Goal: Communication & Community: Answer question/provide support

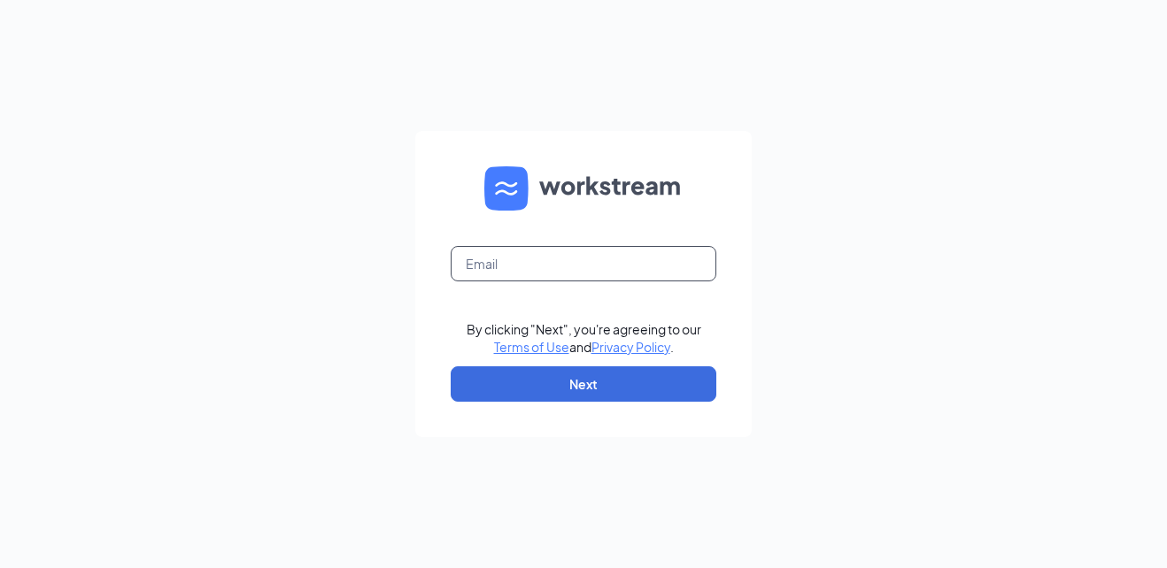
click at [626, 256] on input "text" at bounding box center [584, 263] width 266 height 35
click at [566, 250] on input "text" at bounding box center [584, 263] width 266 height 35
type input "kdyson.culvers145@gmail.com"
click at [567, 404] on form "kdyson.culvers145@gmail.com By clicking "Next", you're agreeing to our Terms of…" at bounding box center [583, 284] width 336 height 306
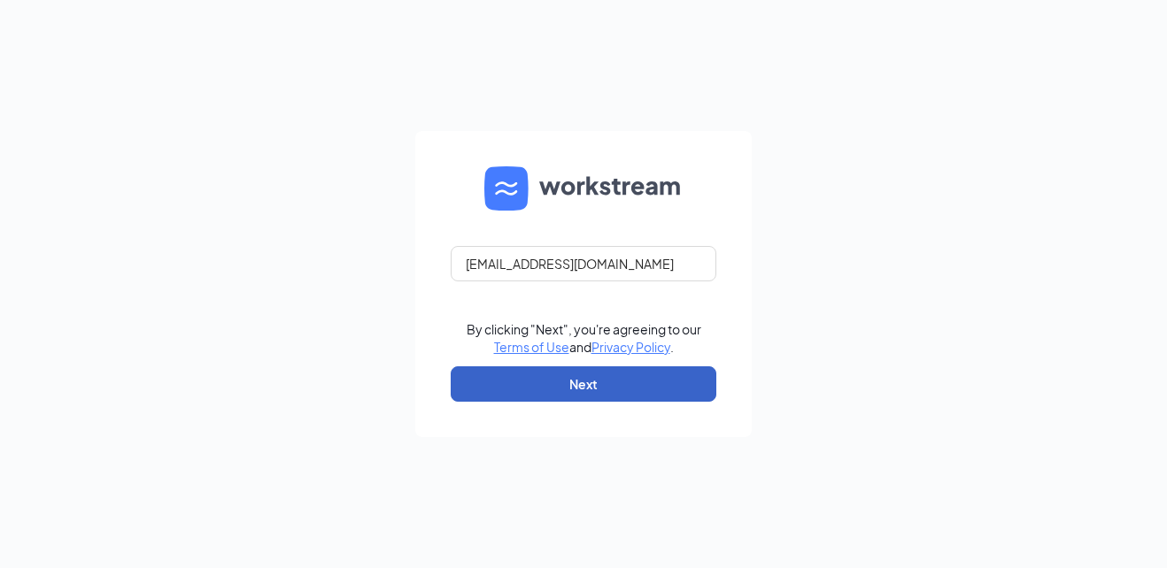
click at [572, 397] on button "Next" at bounding box center [584, 383] width 266 height 35
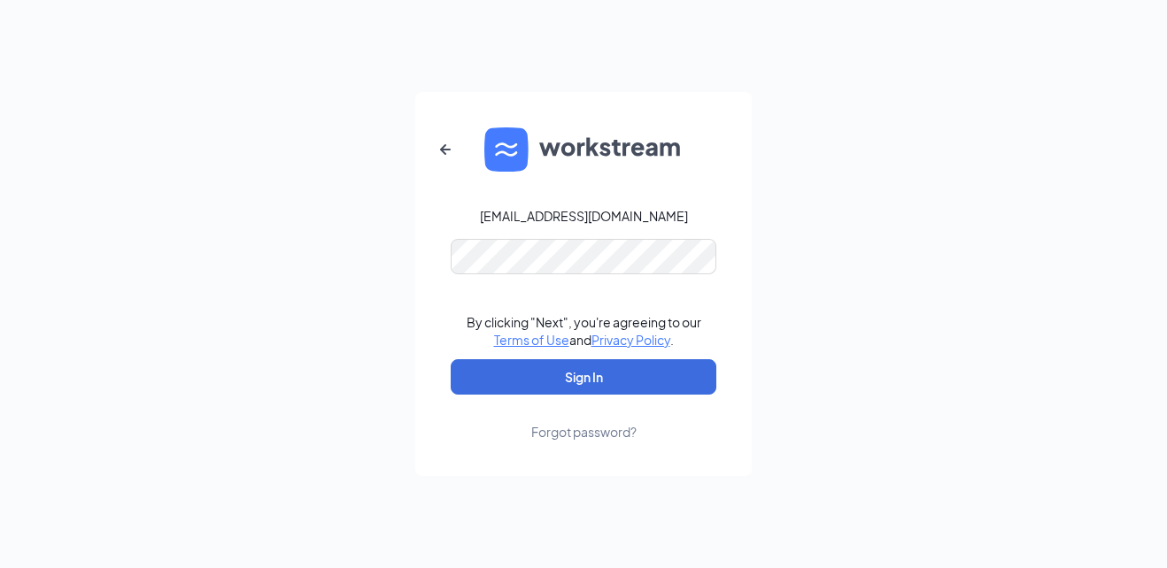
click at [567, 430] on div "Forgot password?" at bounding box center [583, 432] width 105 height 18
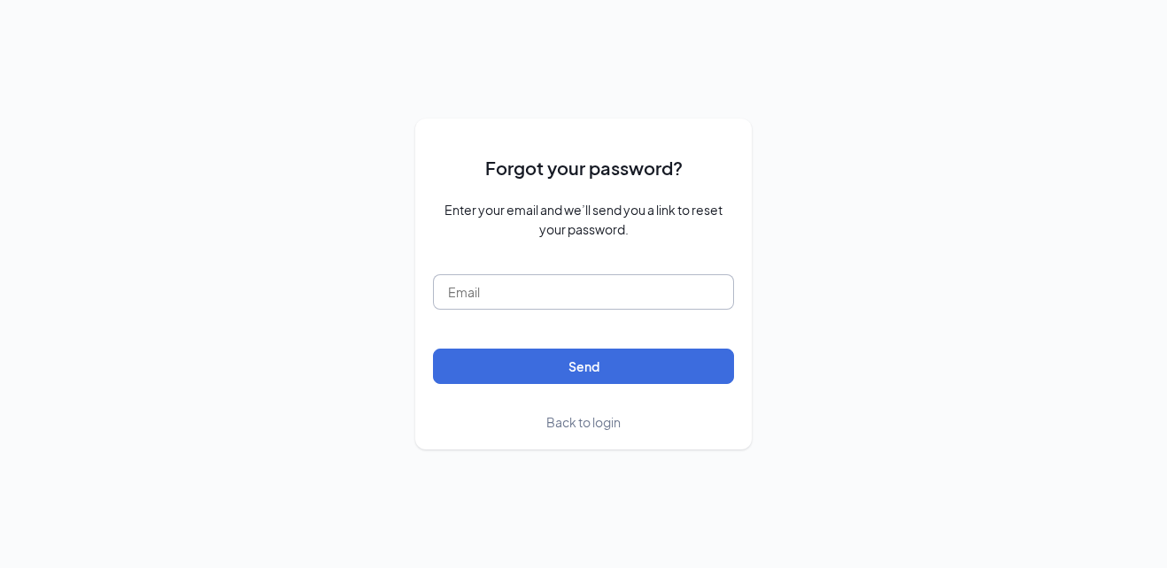
click at [551, 285] on input "text" at bounding box center [583, 291] width 301 height 35
type input "kdyson.culvers145@gmail.com"
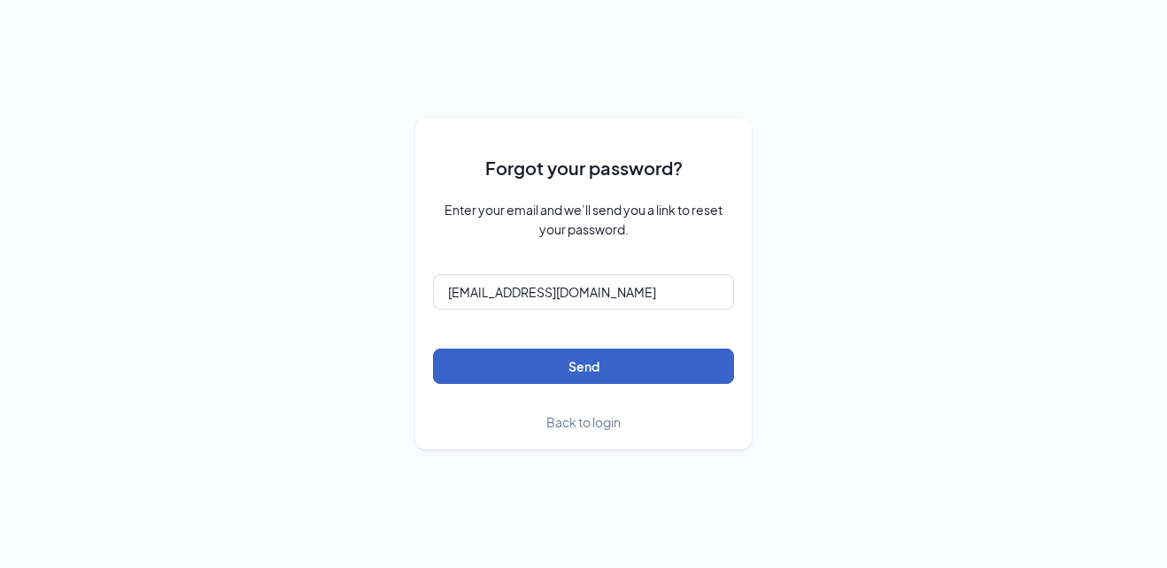
click at [528, 368] on button "Send" at bounding box center [583, 366] width 301 height 35
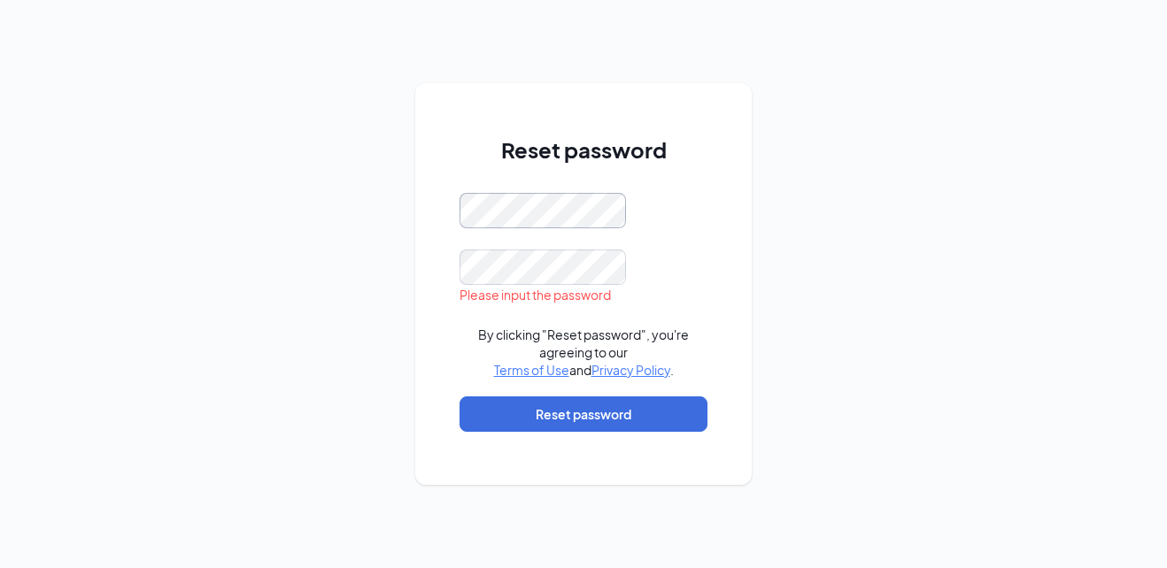
click at [384, 220] on div "Reset password Please input the password By clicking "Reset password", you're a…" at bounding box center [583, 284] width 1167 height 568
click at [398, 298] on div "Reset password Passwords do not match By clicking "Reset password", you're agre…" at bounding box center [583, 284] width 1167 height 568
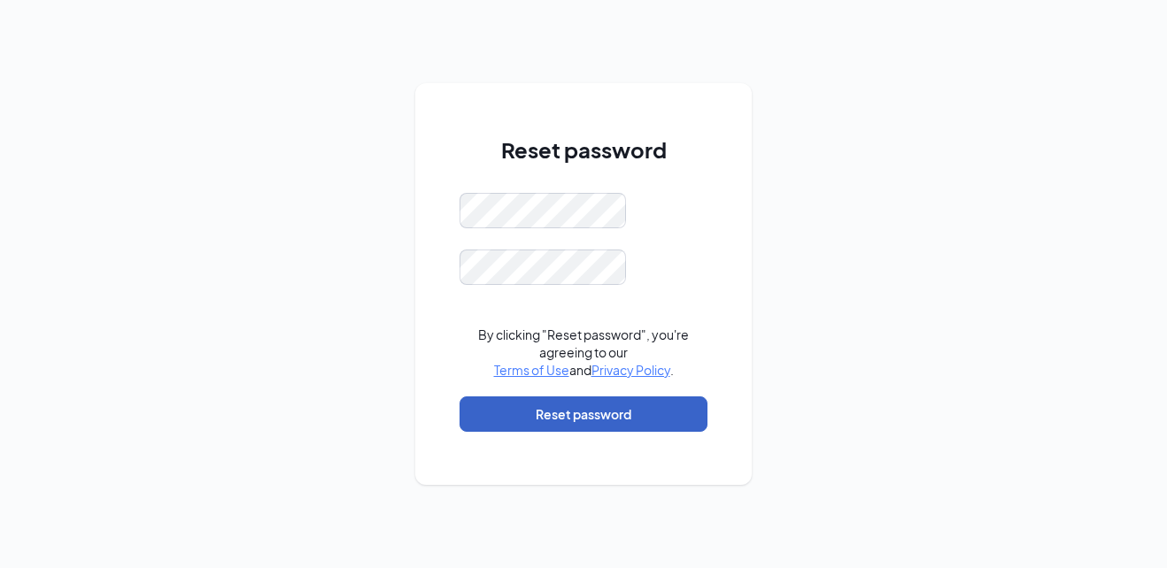
click at [572, 410] on button "Reset password" at bounding box center [583, 414] width 248 height 35
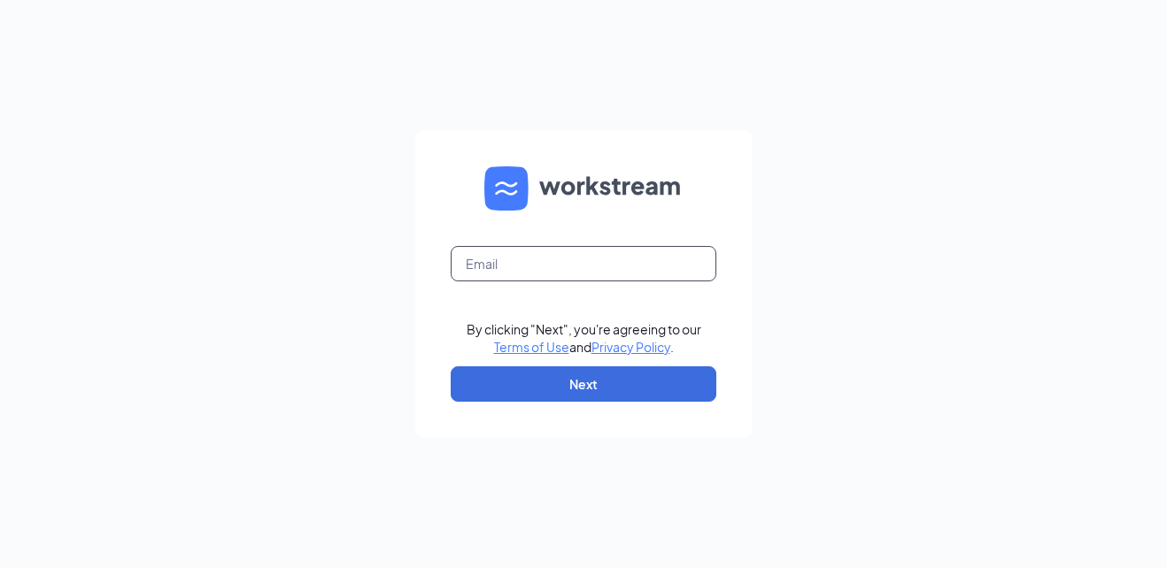
click at [660, 257] on input "text" at bounding box center [584, 263] width 266 height 35
type input "[EMAIL_ADDRESS][DOMAIN_NAME]"
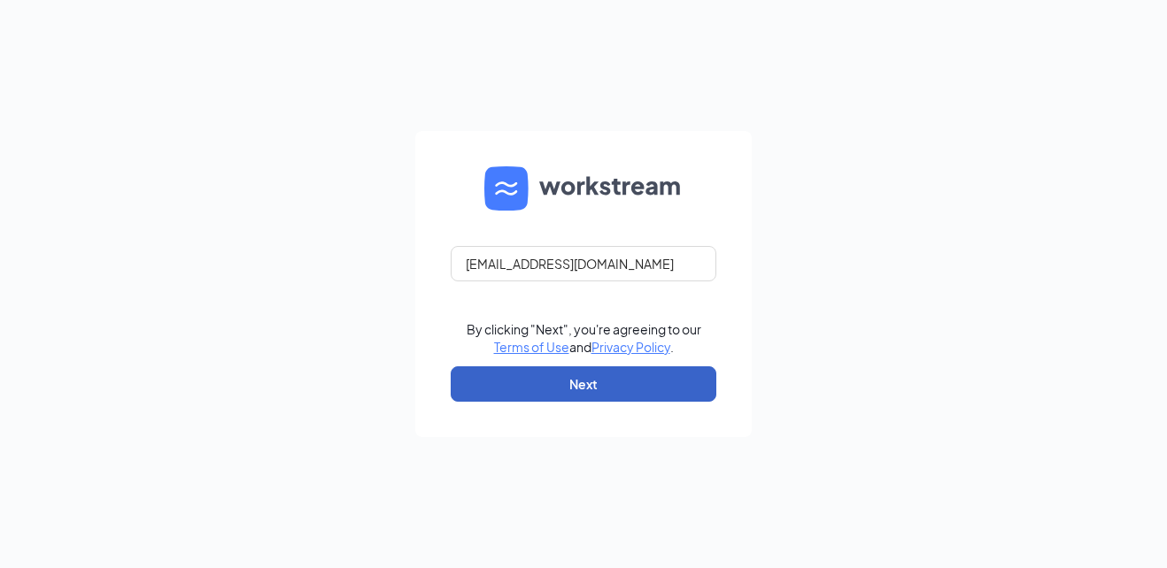
click at [544, 390] on button "Next" at bounding box center [584, 383] width 266 height 35
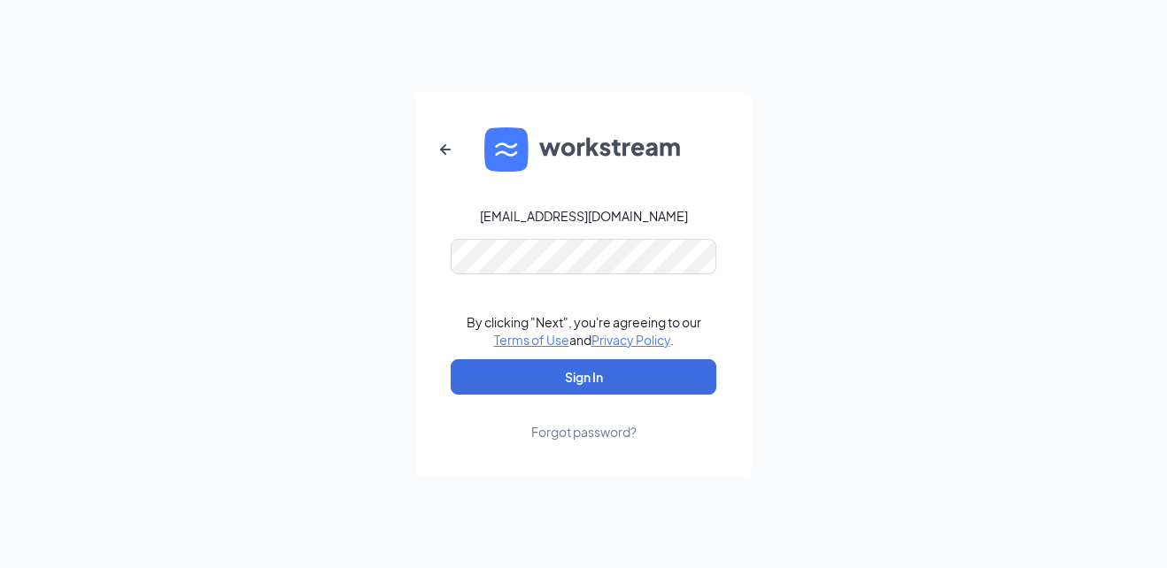
drag, startPoint x: 831, startPoint y: 234, endPoint x: 770, endPoint y: 263, distance: 67.7
click at [831, 234] on div "[EMAIL_ADDRESS][DOMAIN_NAME] By clicking "Next", you're agreeing to our Terms o…" at bounding box center [583, 284] width 1167 height 568
click at [598, 380] on button "Sign In" at bounding box center [584, 376] width 266 height 35
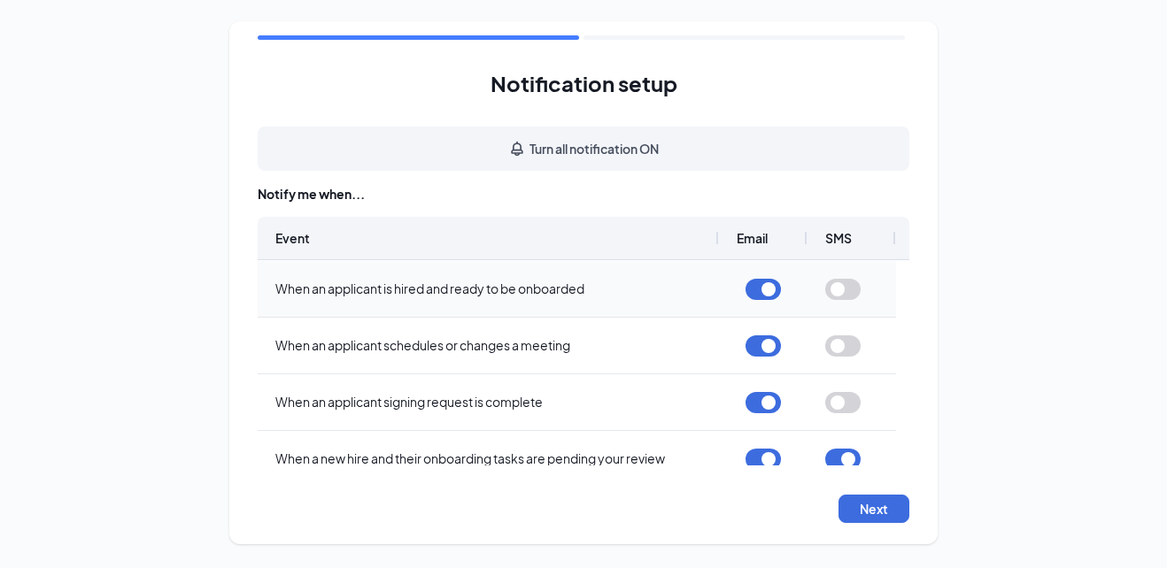
click at [838, 289] on button "button" at bounding box center [842, 289] width 35 height 21
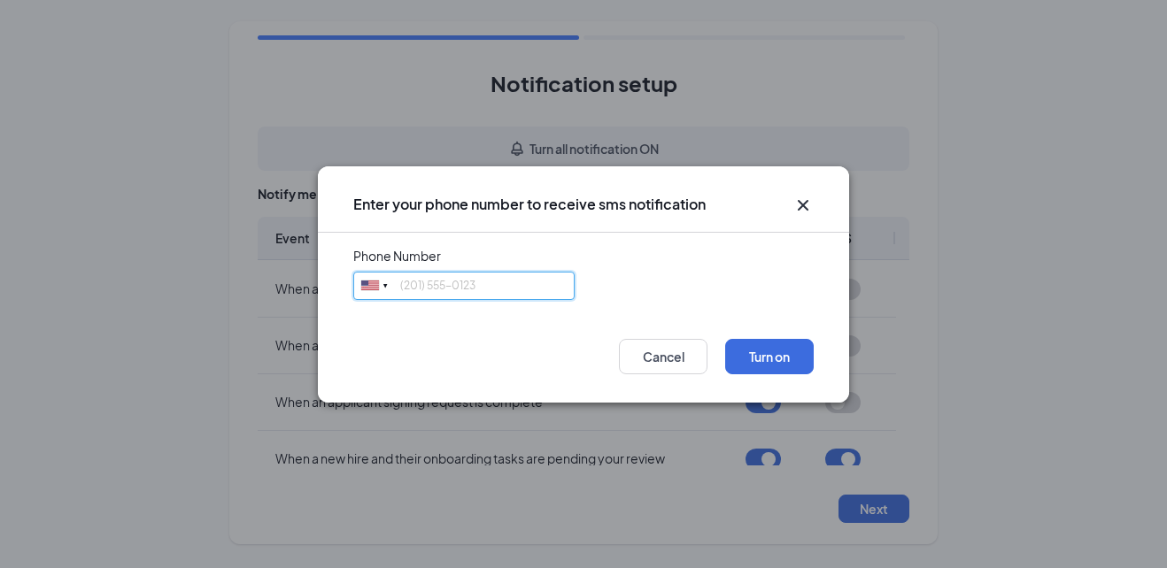
drag, startPoint x: 514, startPoint y: 286, endPoint x: 555, endPoint y: 279, distance: 41.3
click at [529, 286] on input "tel" at bounding box center [463, 286] width 221 height 28
type input "5636133485"
click at [730, 349] on button "Turn on" at bounding box center [769, 356] width 89 height 35
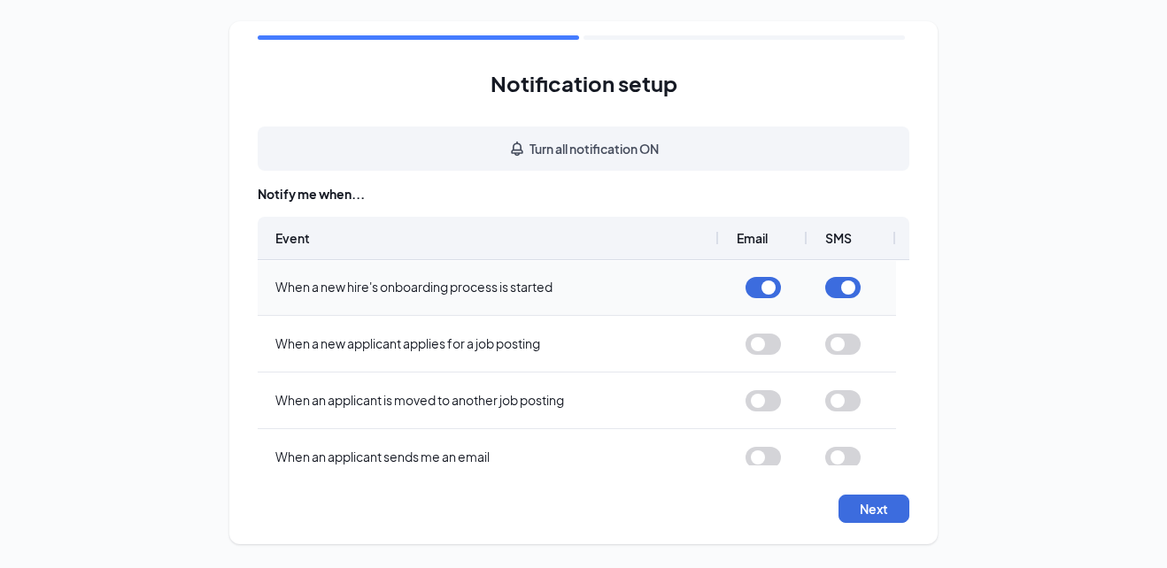
scroll to position [266, 0]
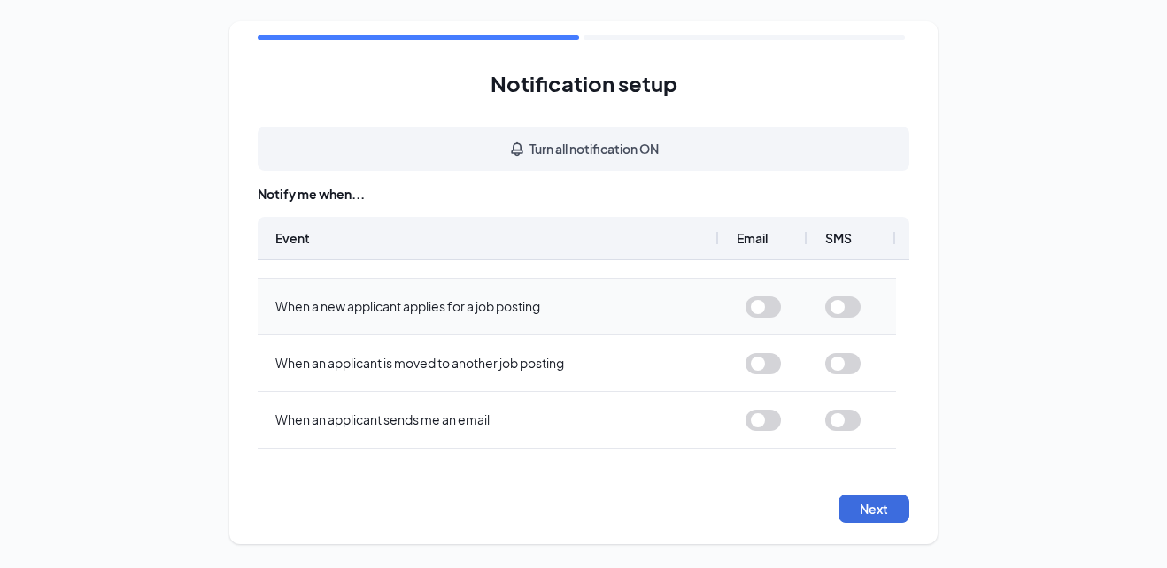
click at [843, 308] on button "button" at bounding box center [842, 307] width 35 height 21
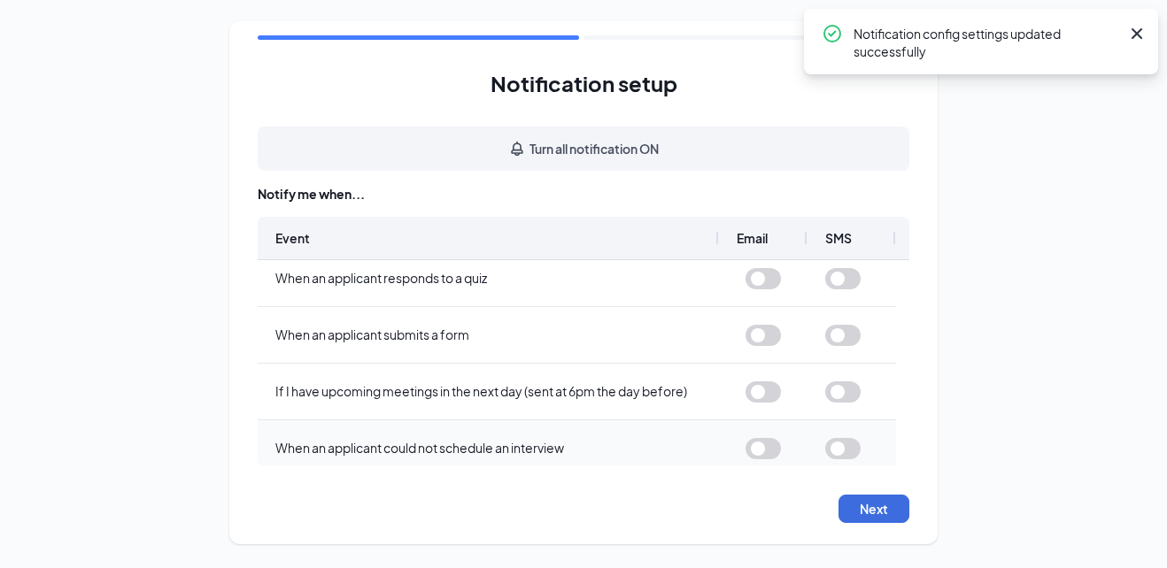
scroll to position [645, 0]
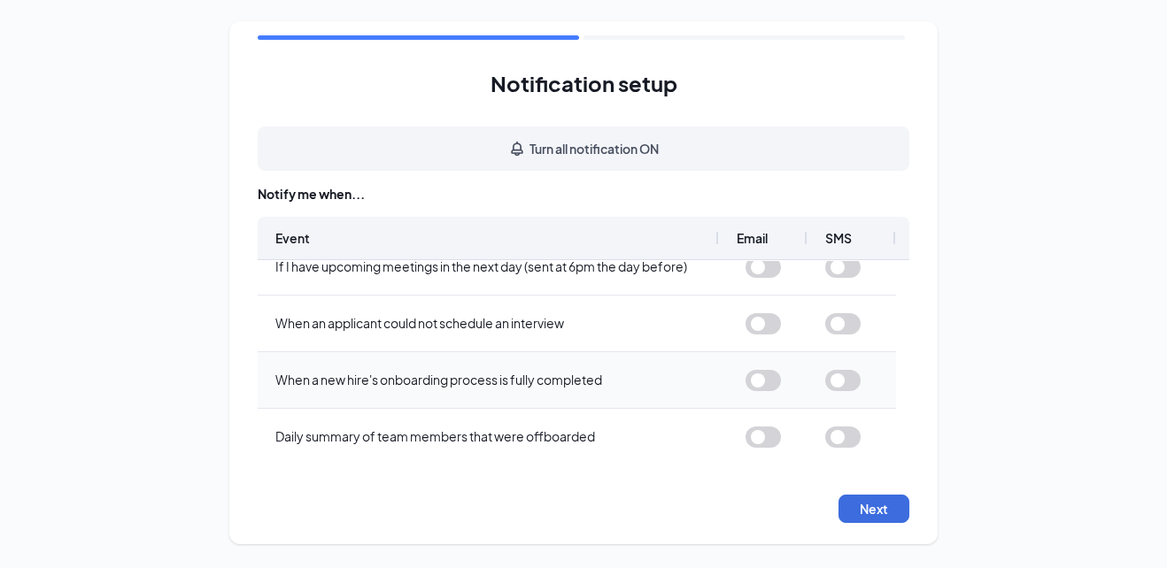
click at [853, 377] on button "button" at bounding box center [842, 380] width 35 height 21
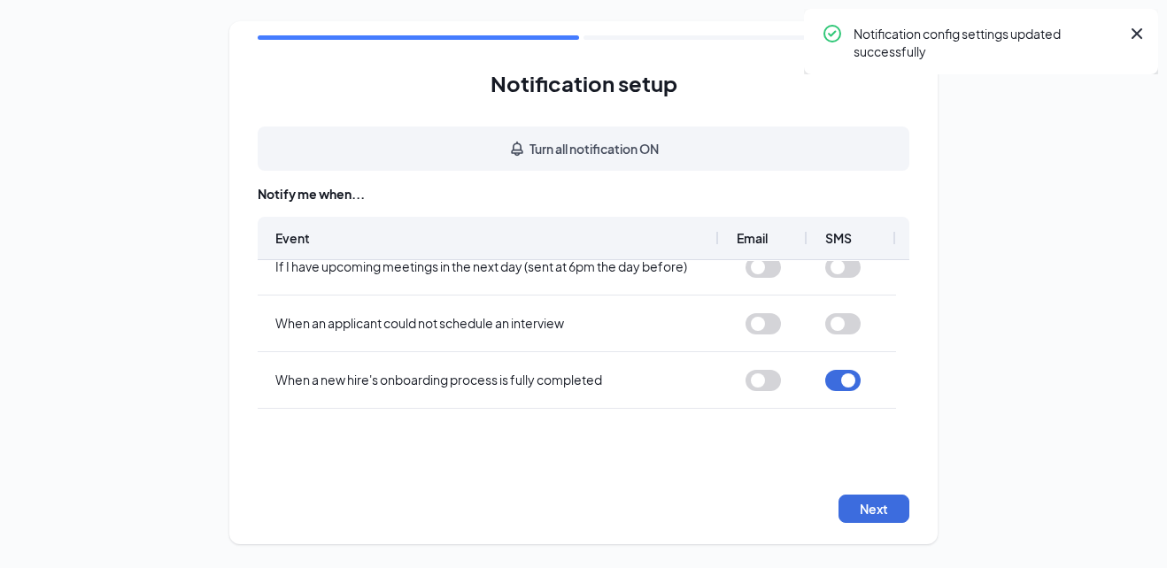
scroll to position [0, 0]
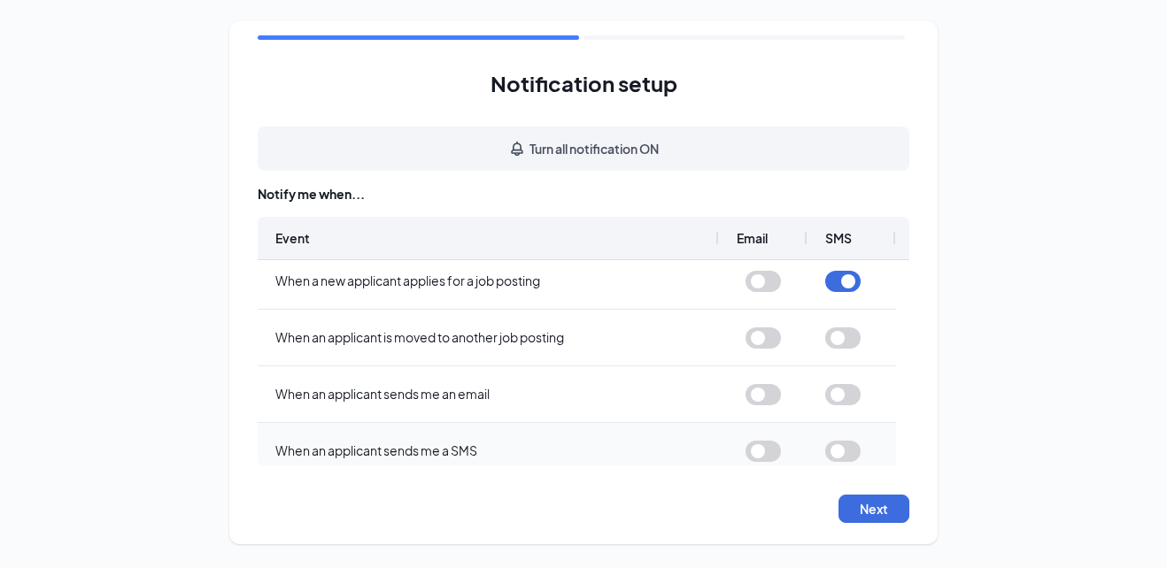
click at [834, 457] on button "button" at bounding box center [842, 451] width 35 height 21
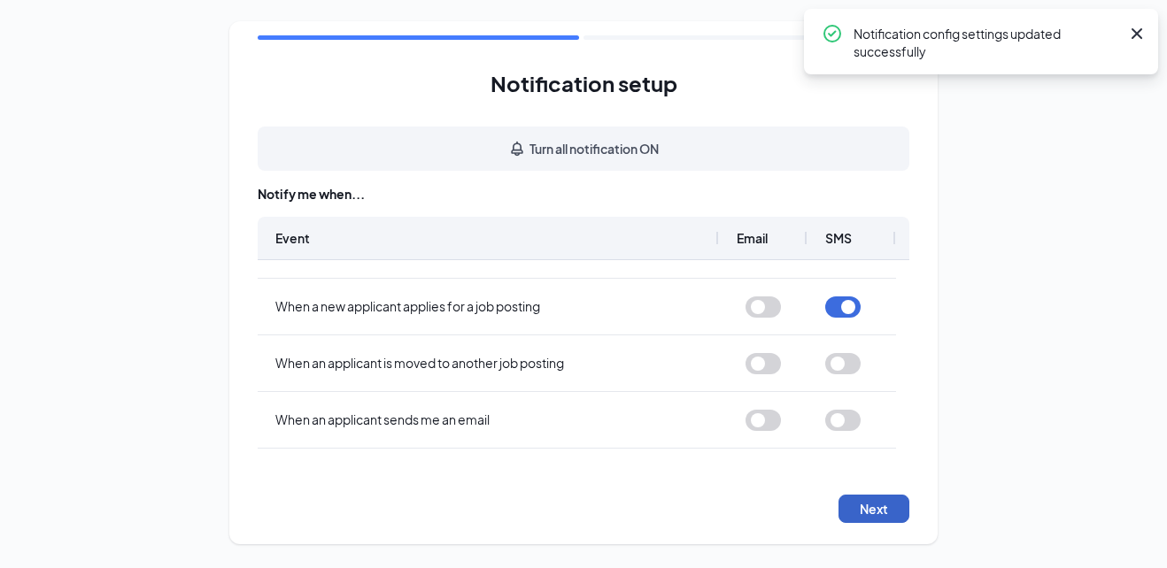
click at [869, 500] on button "Next" at bounding box center [873, 509] width 71 height 28
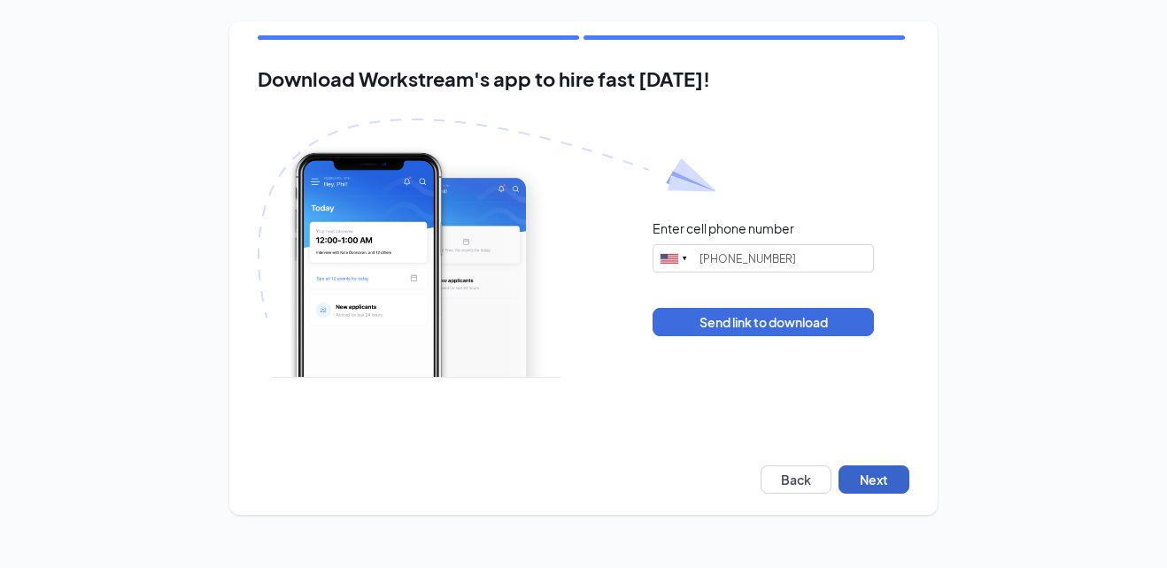
click at [880, 486] on button "Next" at bounding box center [873, 480] width 71 height 28
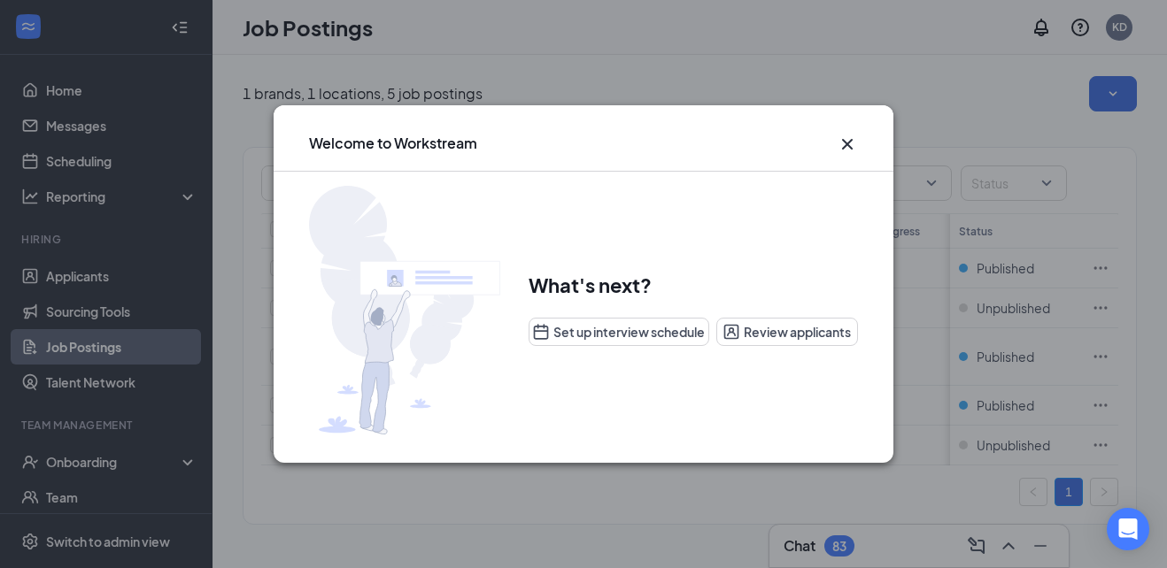
click at [845, 141] on icon "Cross" at bounding box center [847, 144] width 21 height 21
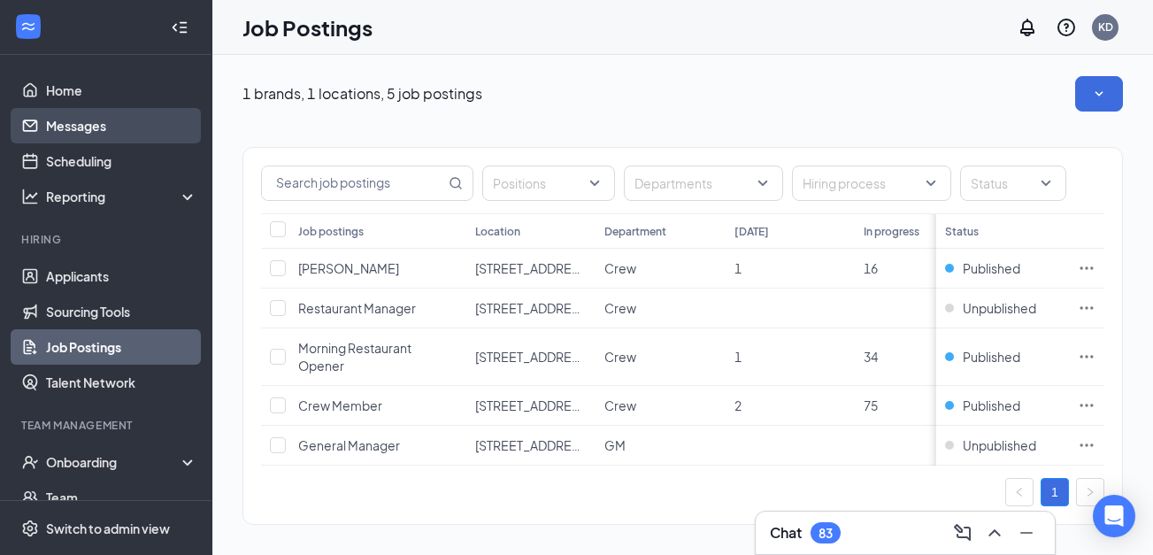
click at [84, 114] on link "Messages" at bounding box center [121, 125] width 151 height 35
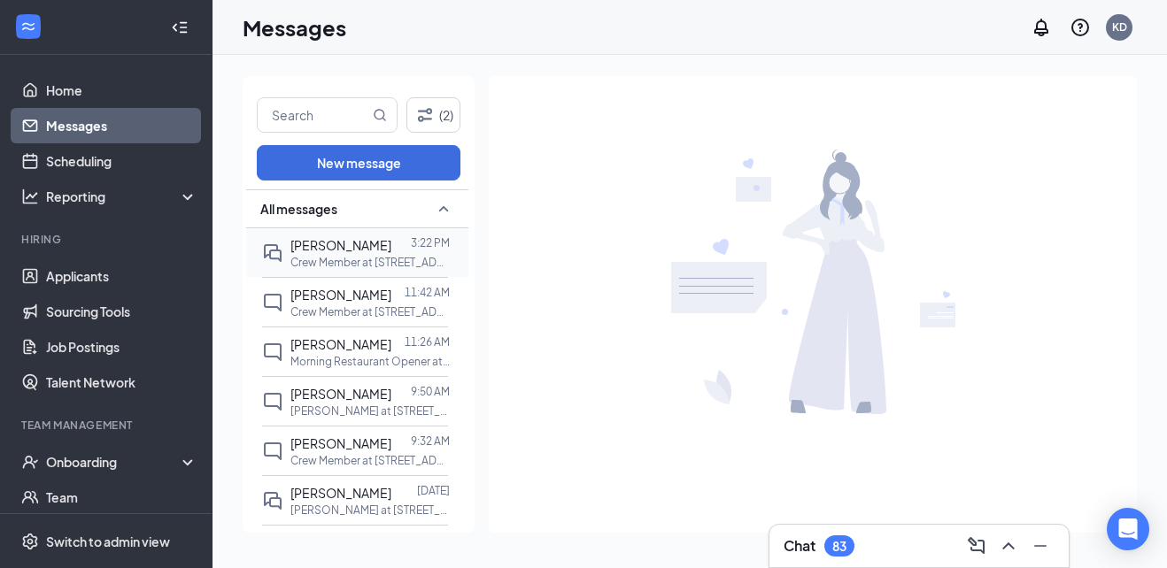
click at [320, 254] on div "[PERSON_NAME]" at bounding box center [340, 244] width 101 height 19
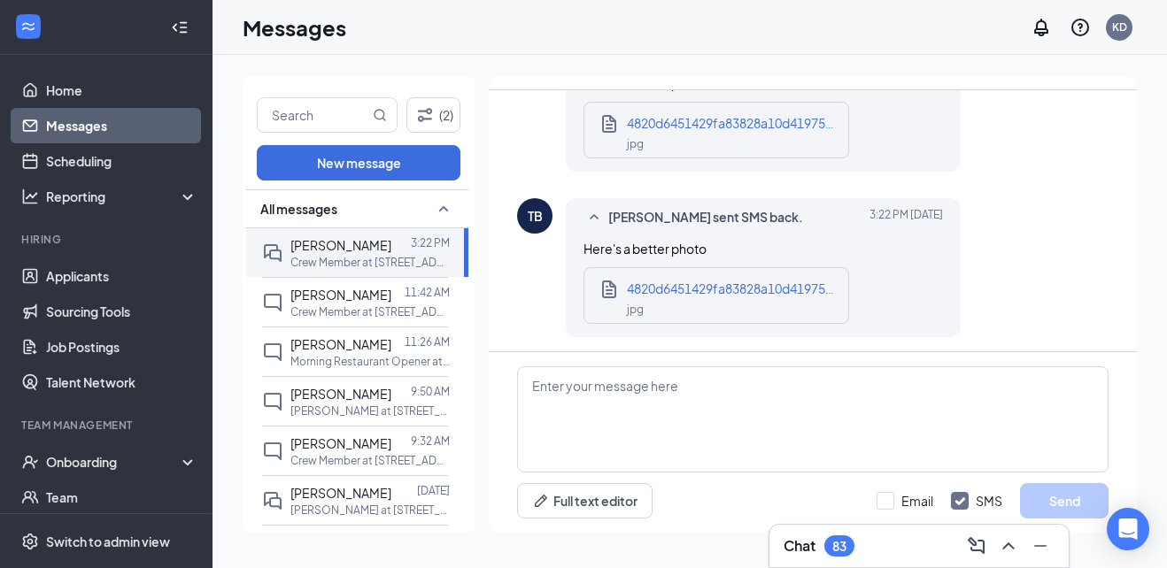
scroll to position [1516, 0]
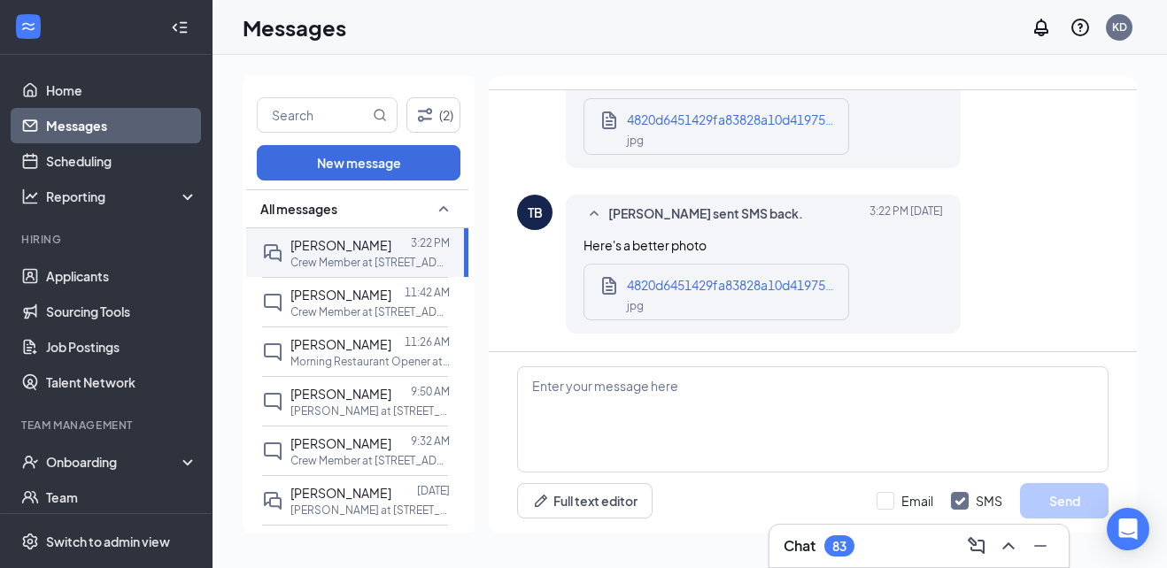
click at [773, 265] on div "4820d6451429fa83828a10d41975c64d.jpg jpg" at bounding box center [716, 292] width 266 height 57
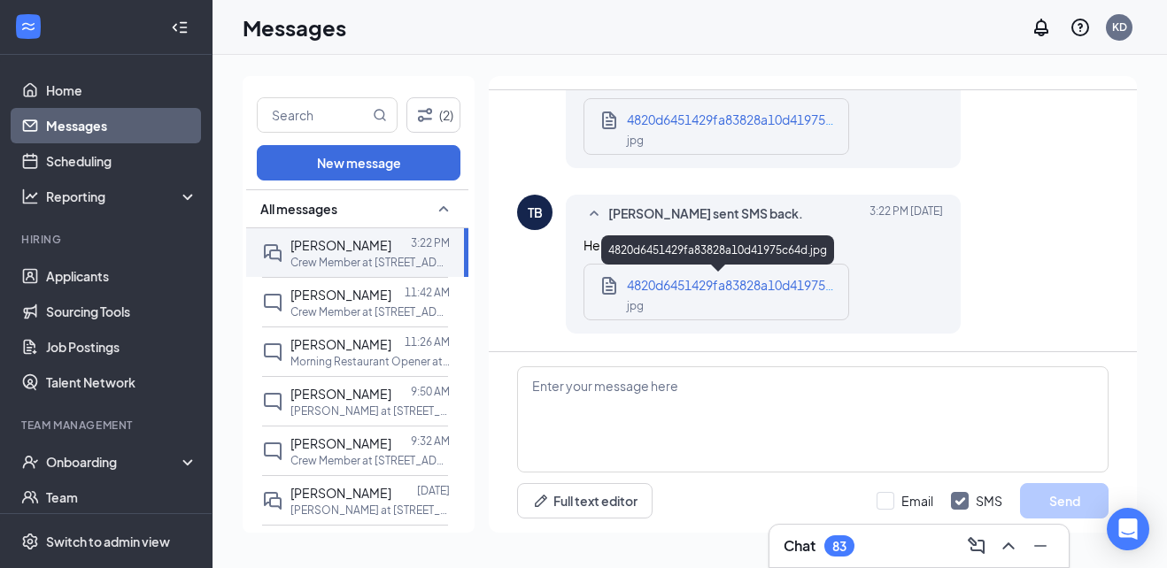
click at [748, 306] on div "jpg" at bounding box center [733, 305] width 212 height 20
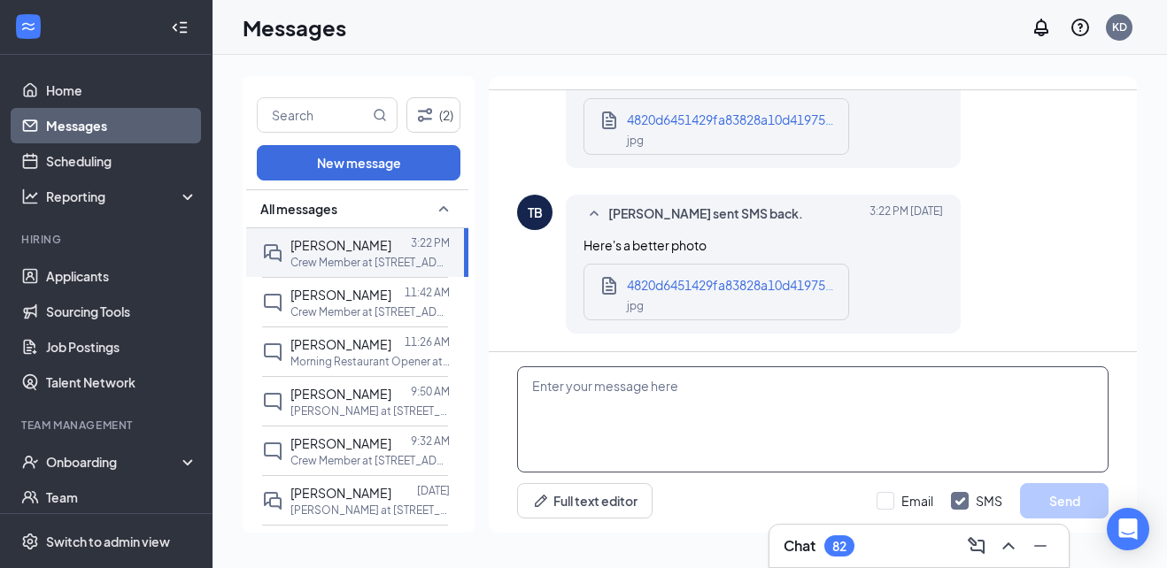
click at [594, 428] on textarea at bounding box center [812, 419] width 591 height 106
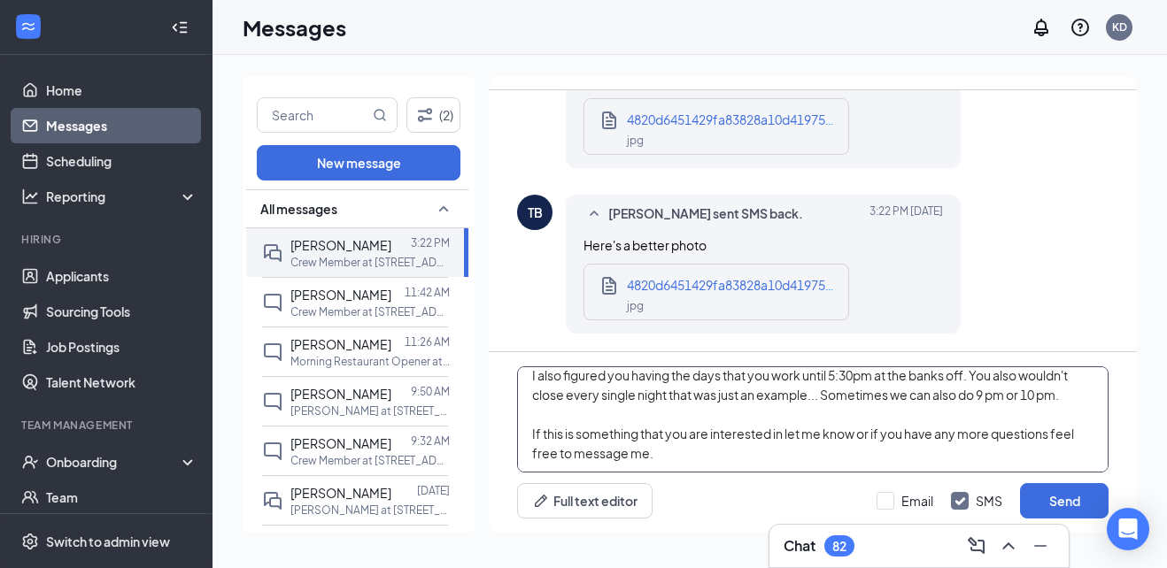
scroll to position [526, 0]
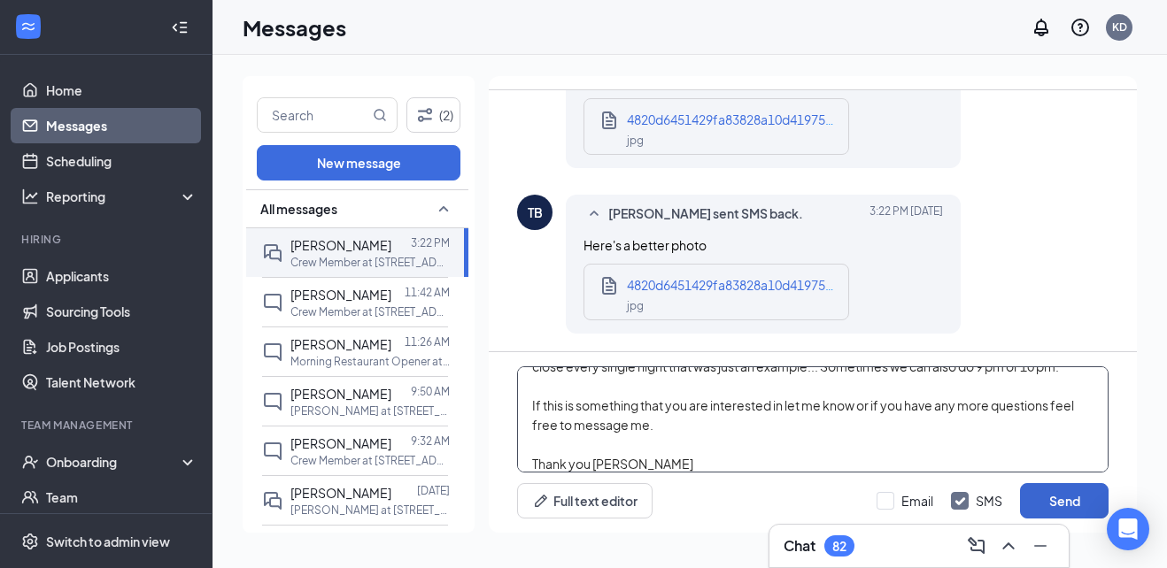
type textarea "Hi [PERSON_NAME]! This is [PERSON_NAME] at [PERSON_NAME]! I am the scheduling m…"
click at [1075, 497] on button "Send" at bounding box center [1064, 500] width 89 height 35
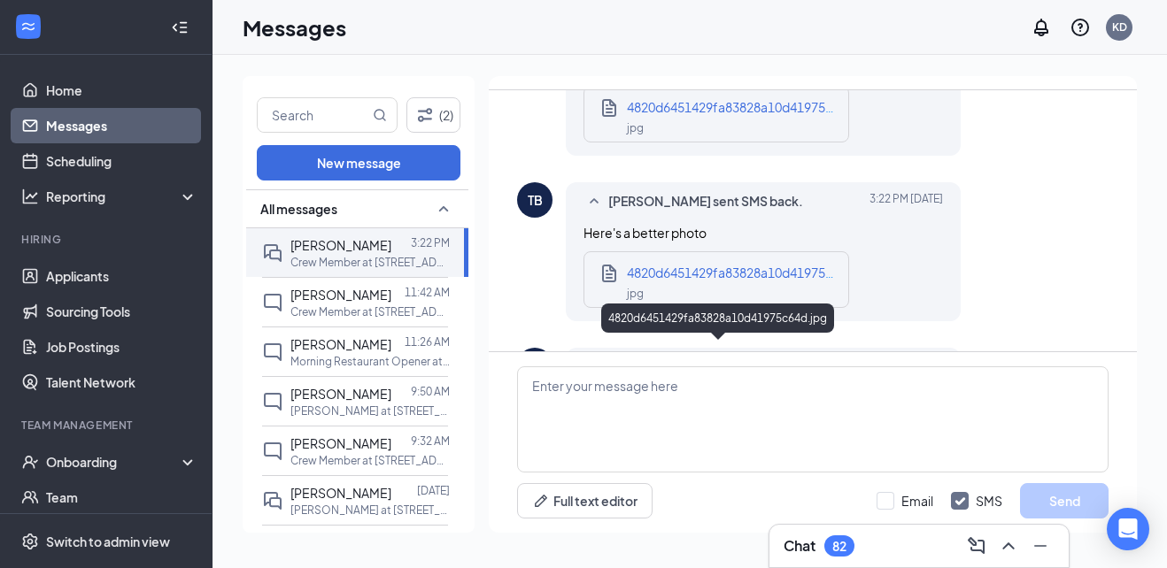
scroll to position [1319, 0]
